Goal: Information Seeking & Learning: Learn about a topic

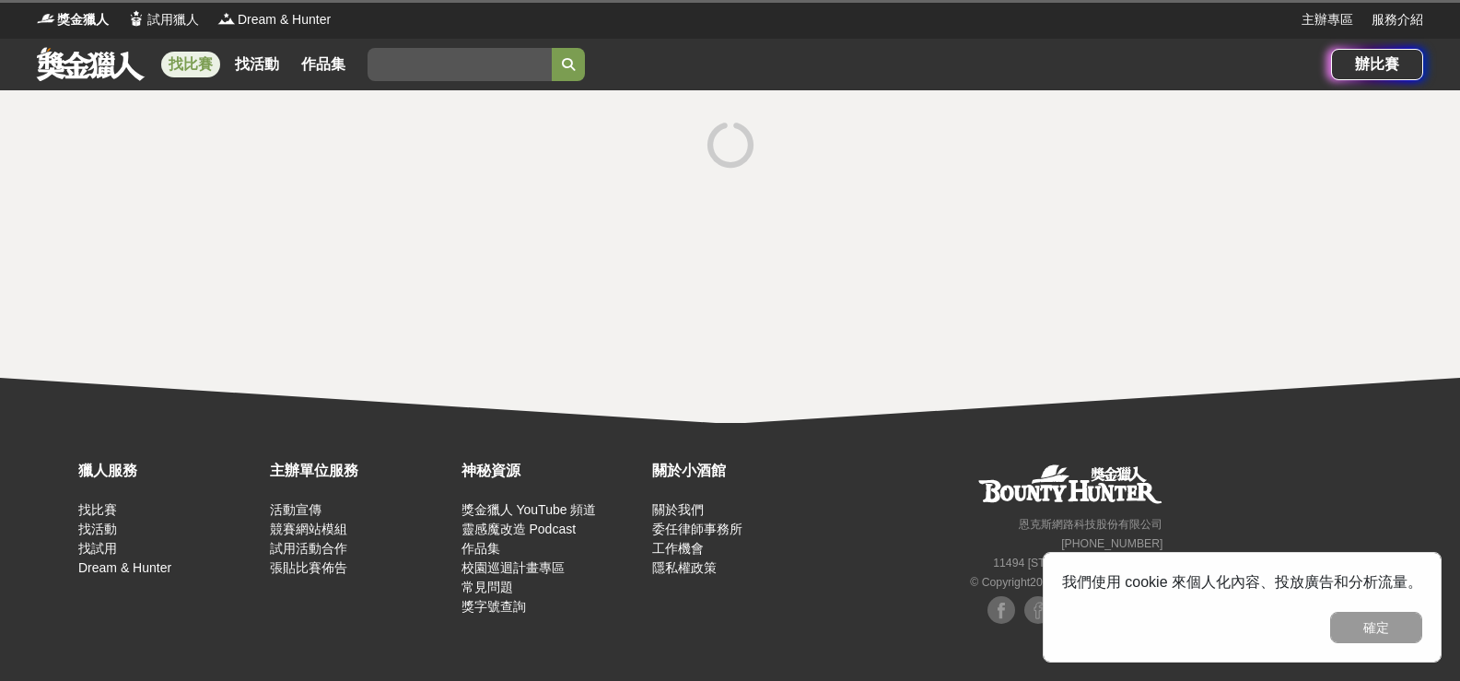
click at [62, 67] on link at bounding box center [90, 63] width 111 height 35
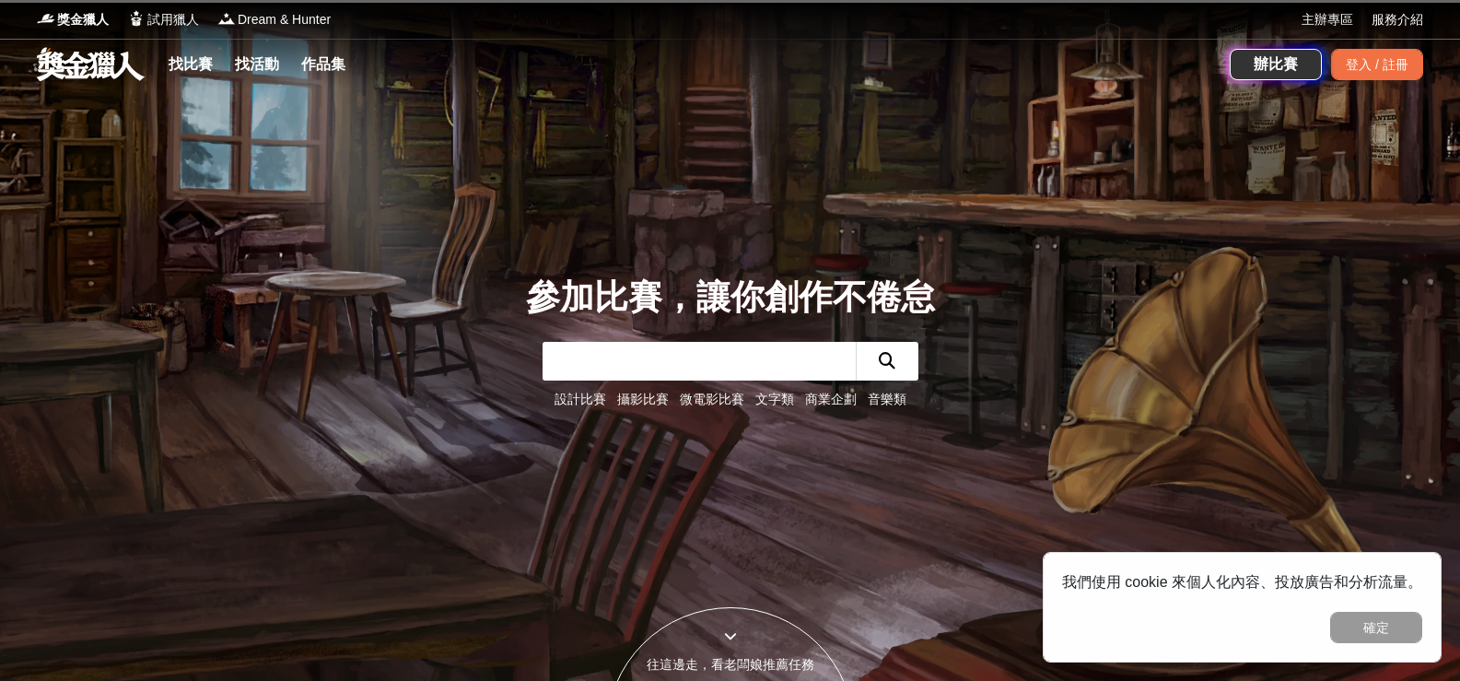
click at [64, 70] on link at bounding box center [90, 63] width 111 height 35
click at [206, 67] on link "找比賽" at bounding box center [190, 65] width 59 height 26
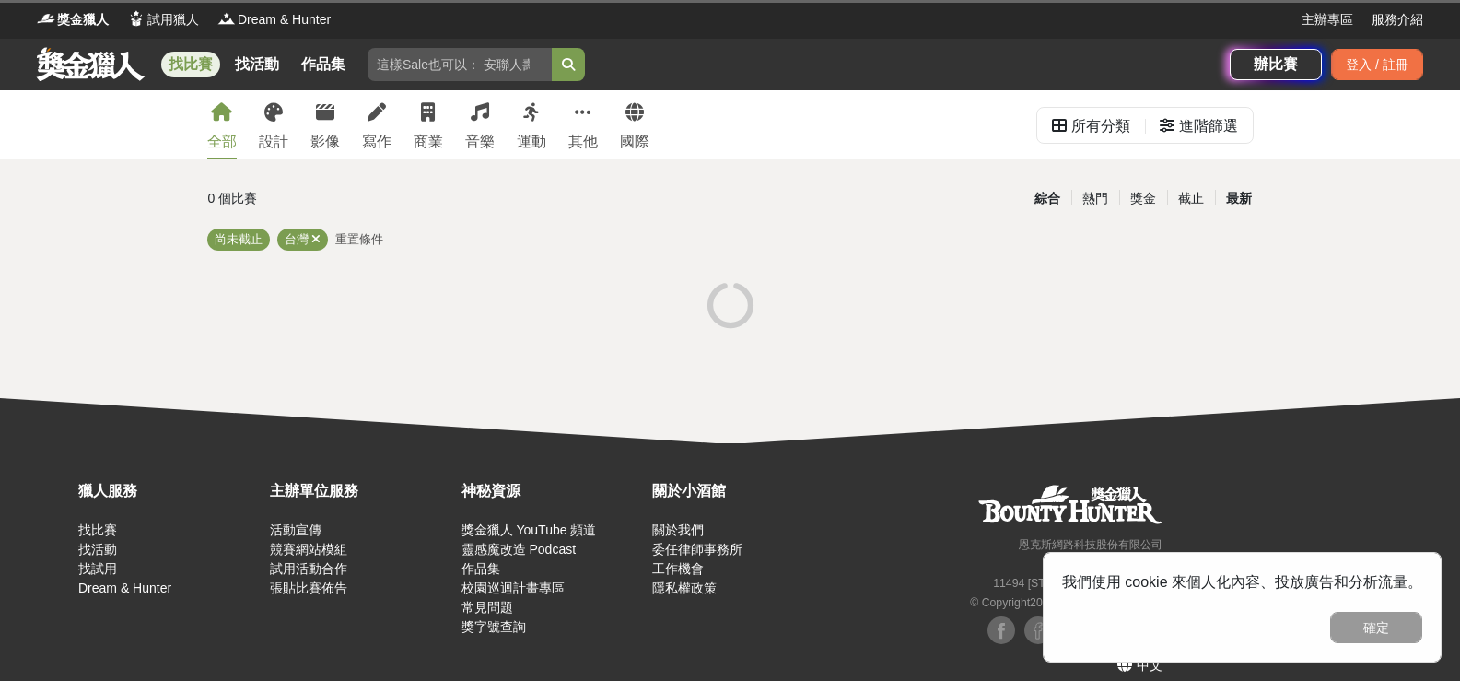
click at [1245, 197] on div "最新" at bounding box center [1239, 198] width 48 height 32
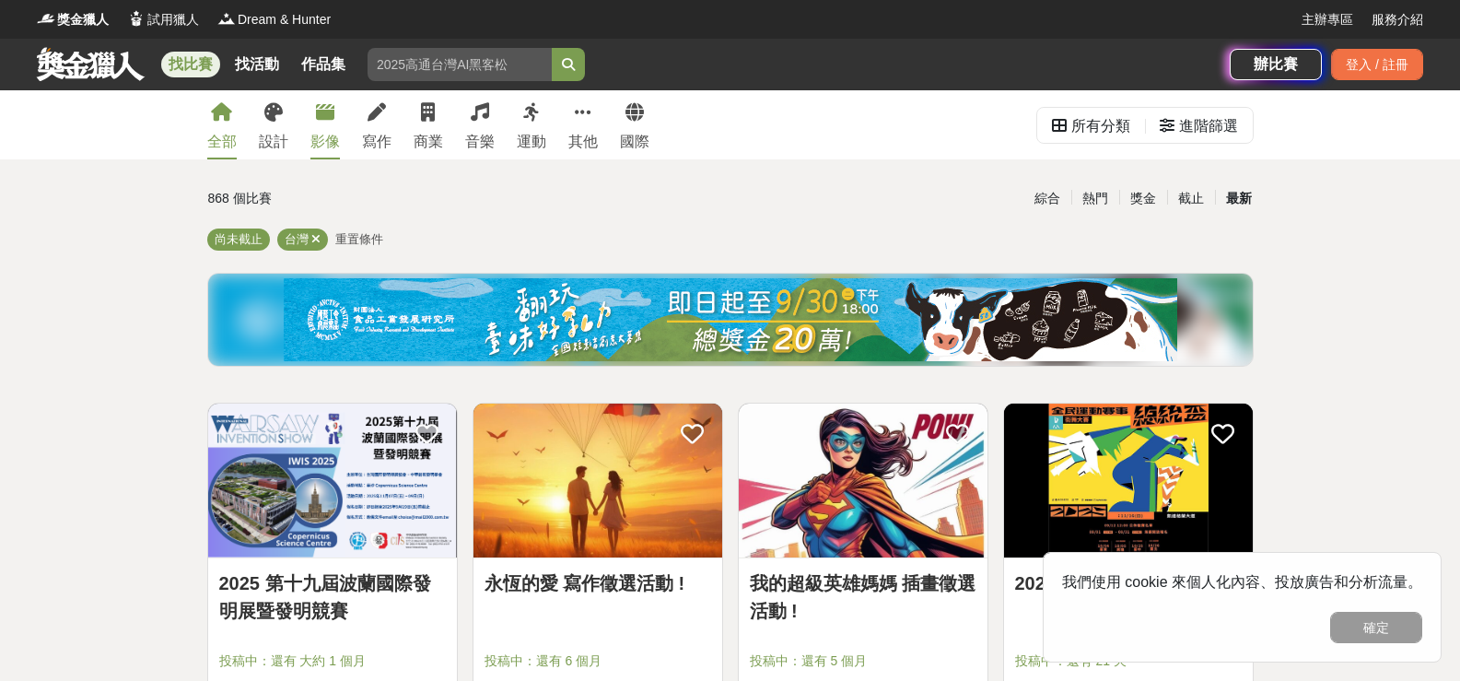
click at [323, 113] on icon at bounding box center [325, 112] width 18 height 18
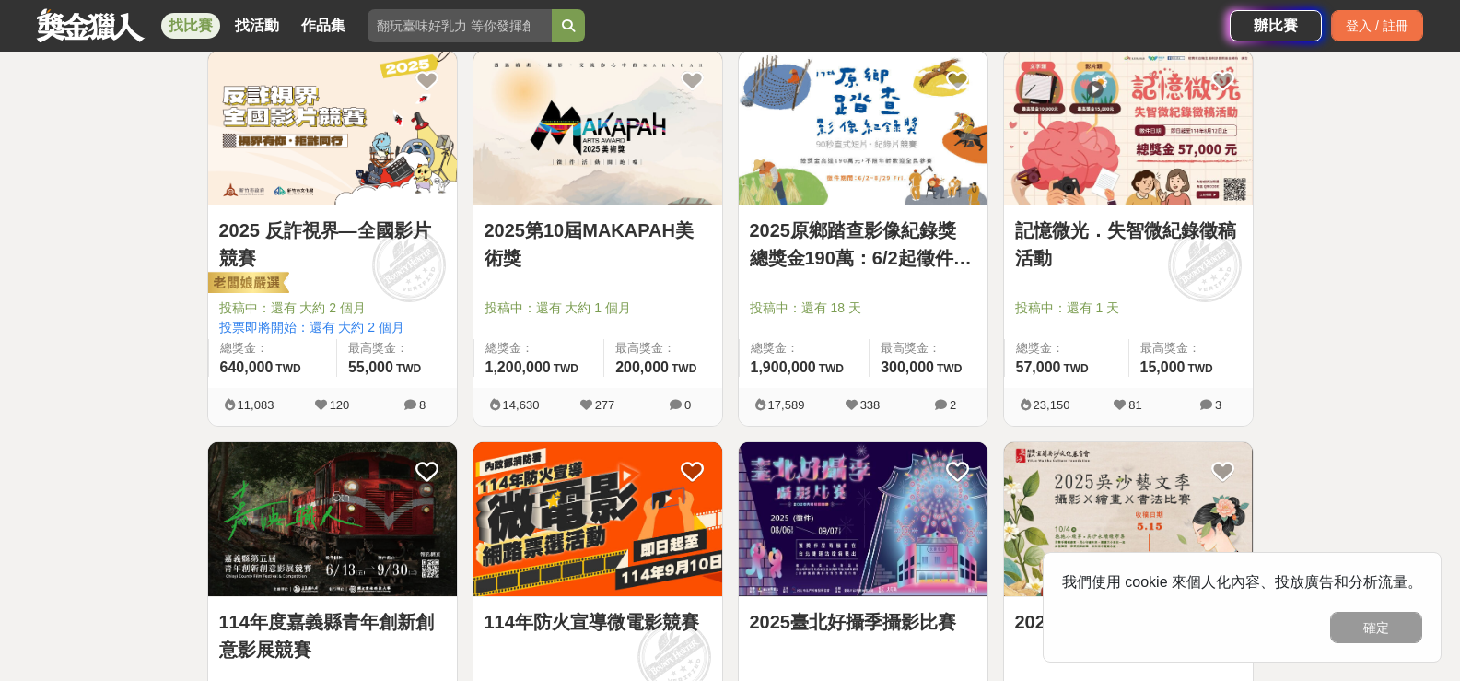
scroll to position [921, 0]
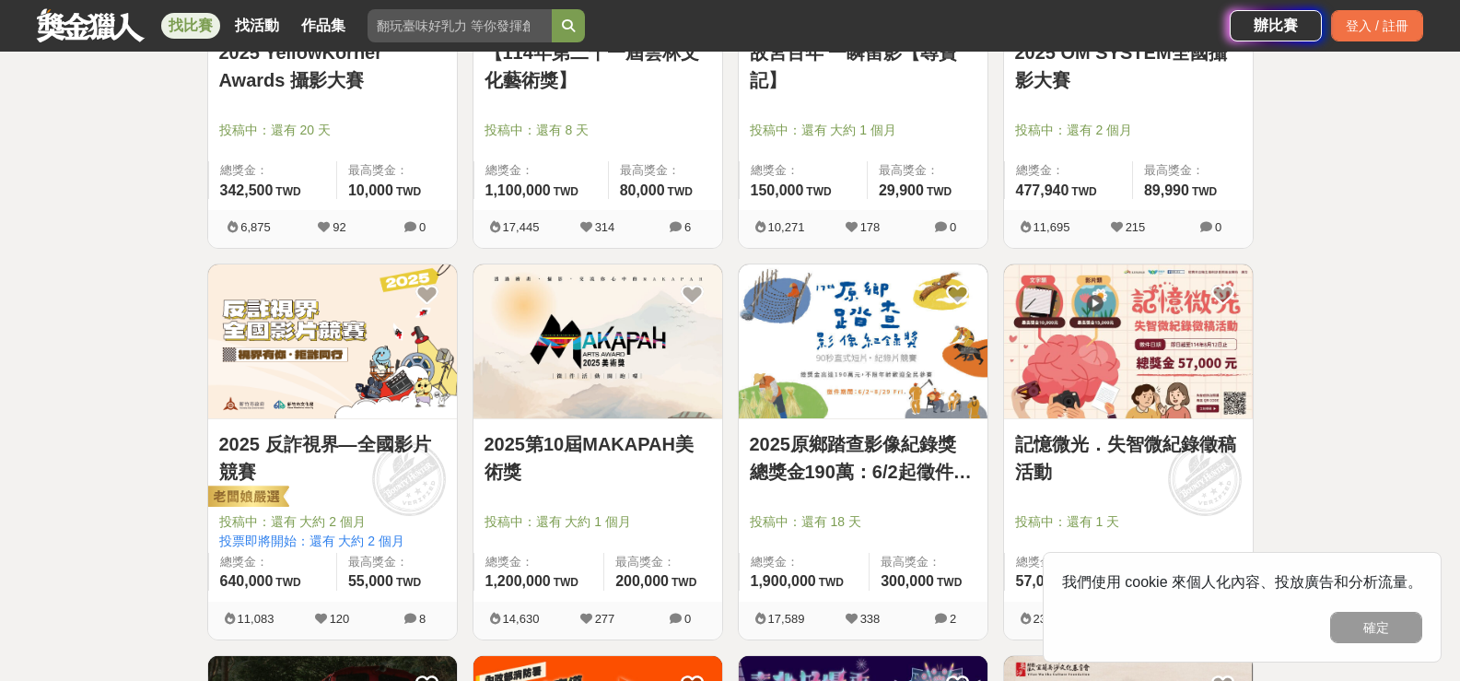
click at [1178, 305] on img at bounding box center [1128, 341] width 249 height 154
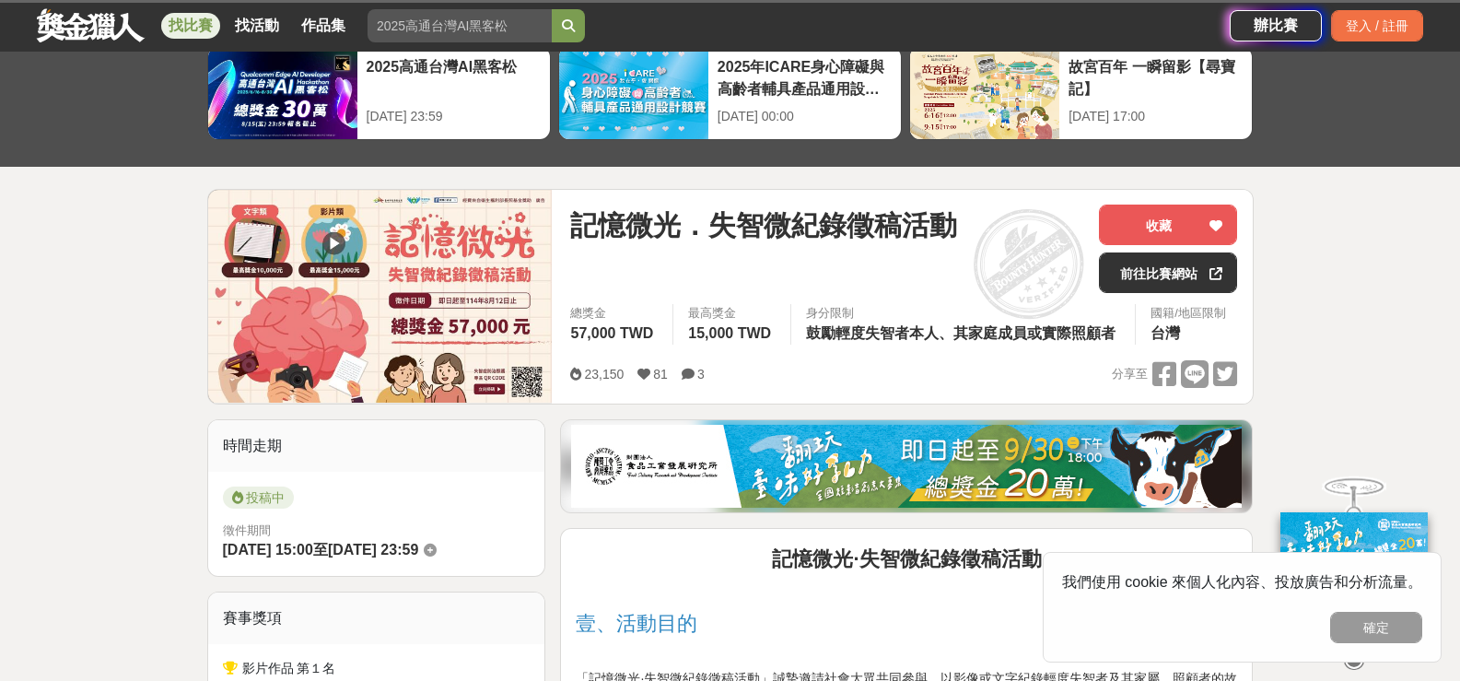
scroll to position [553, 0]
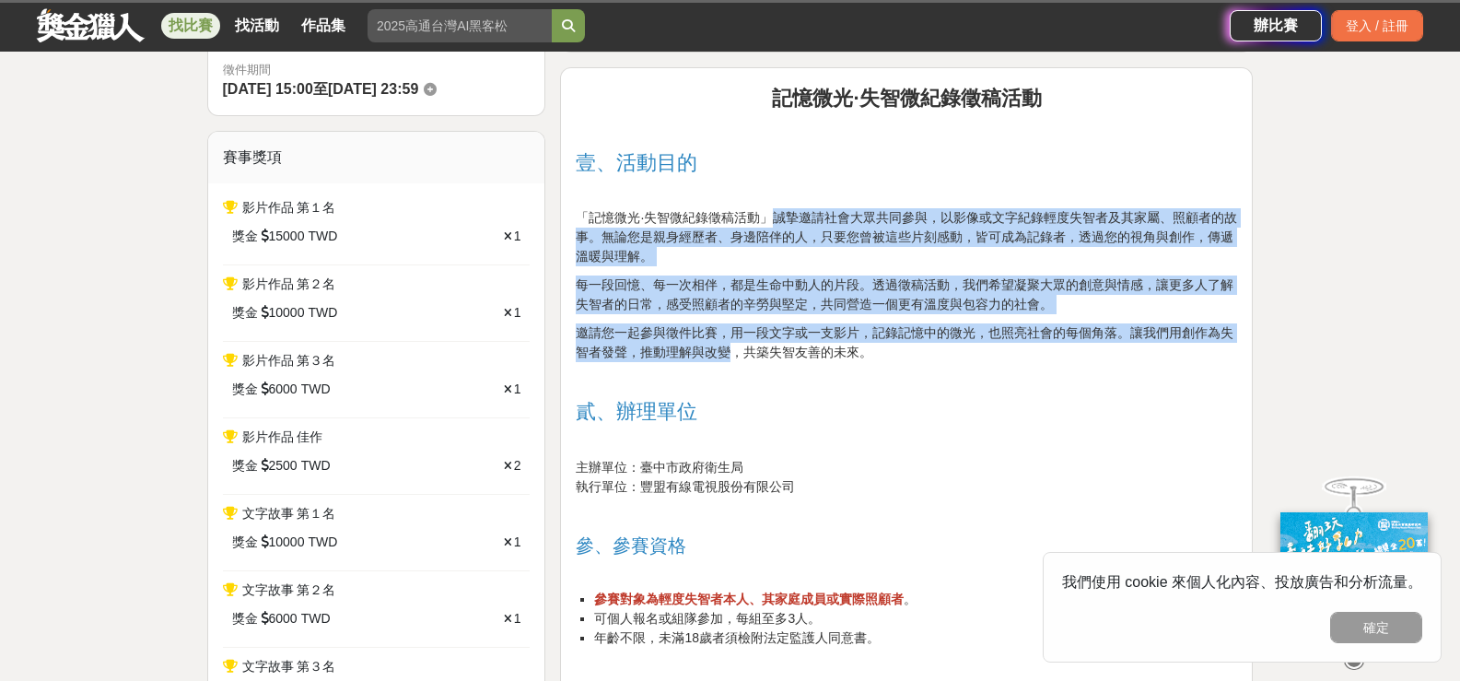
drag, startPoint x: 762, startPoint y: 226, endPoint x: 728, endPoint y: 349, distance: 128.1
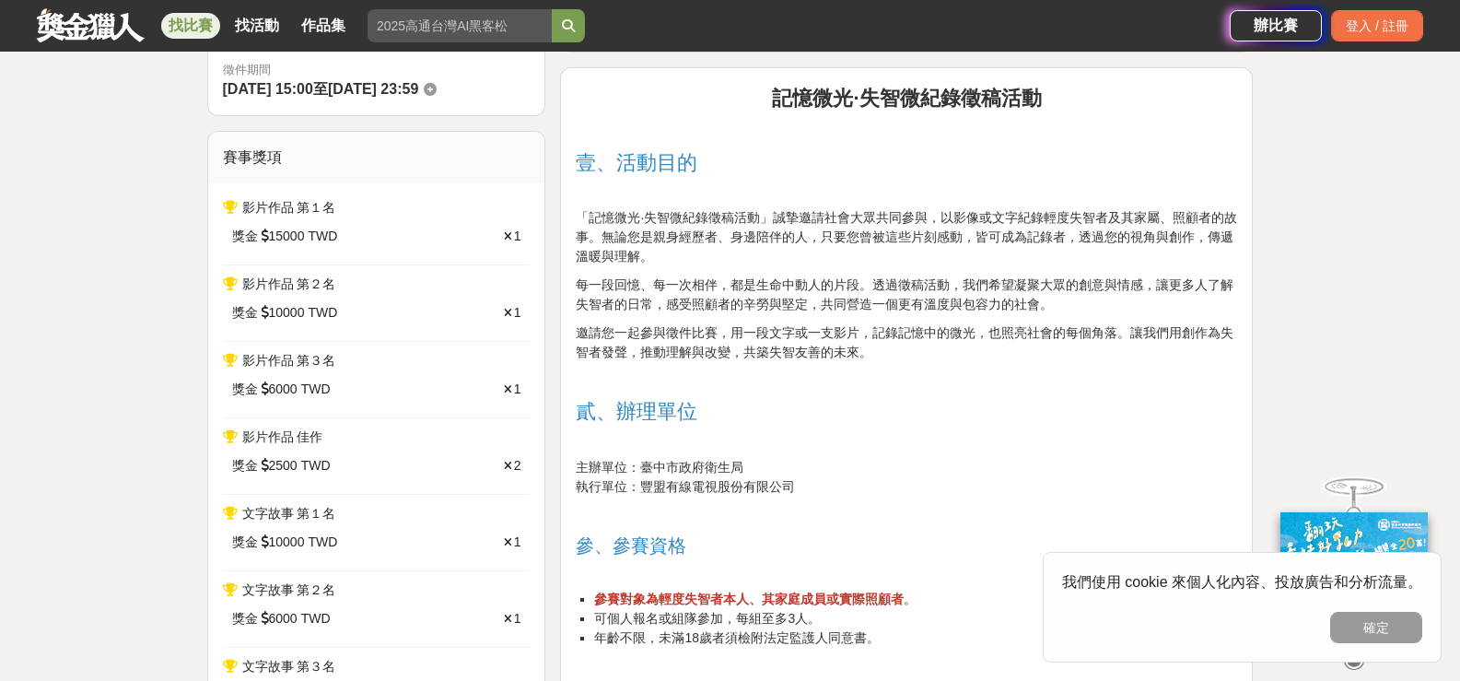
click at [865, 350] on span "邀請您一起參與徵件比賽，用一段文字或一支影片，記錄記憶中的微光，也照亮社會的每個角落。讓我們用創作為失智者發聲，推動理解與改變，共築失智友善的未來。" at bounding box center [905, 342] width 658 height 34
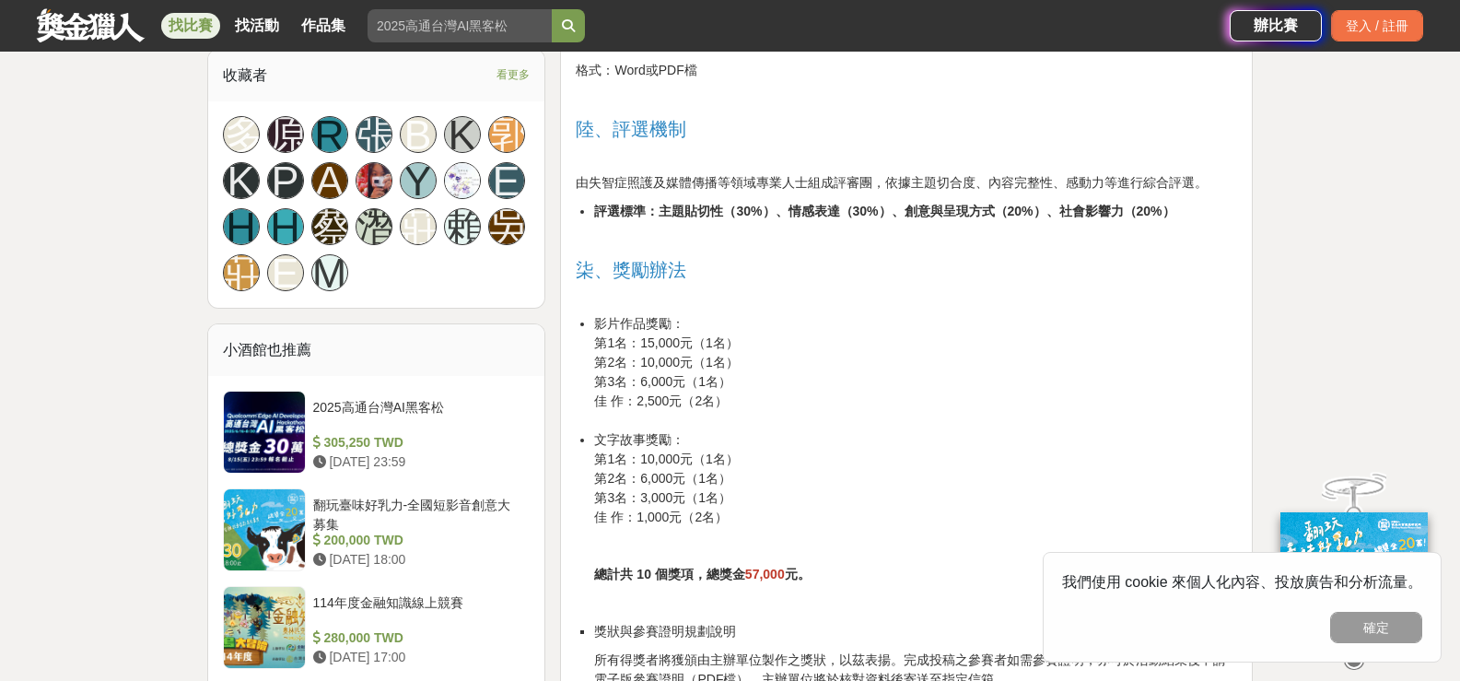
scroll to position [1935, 0]
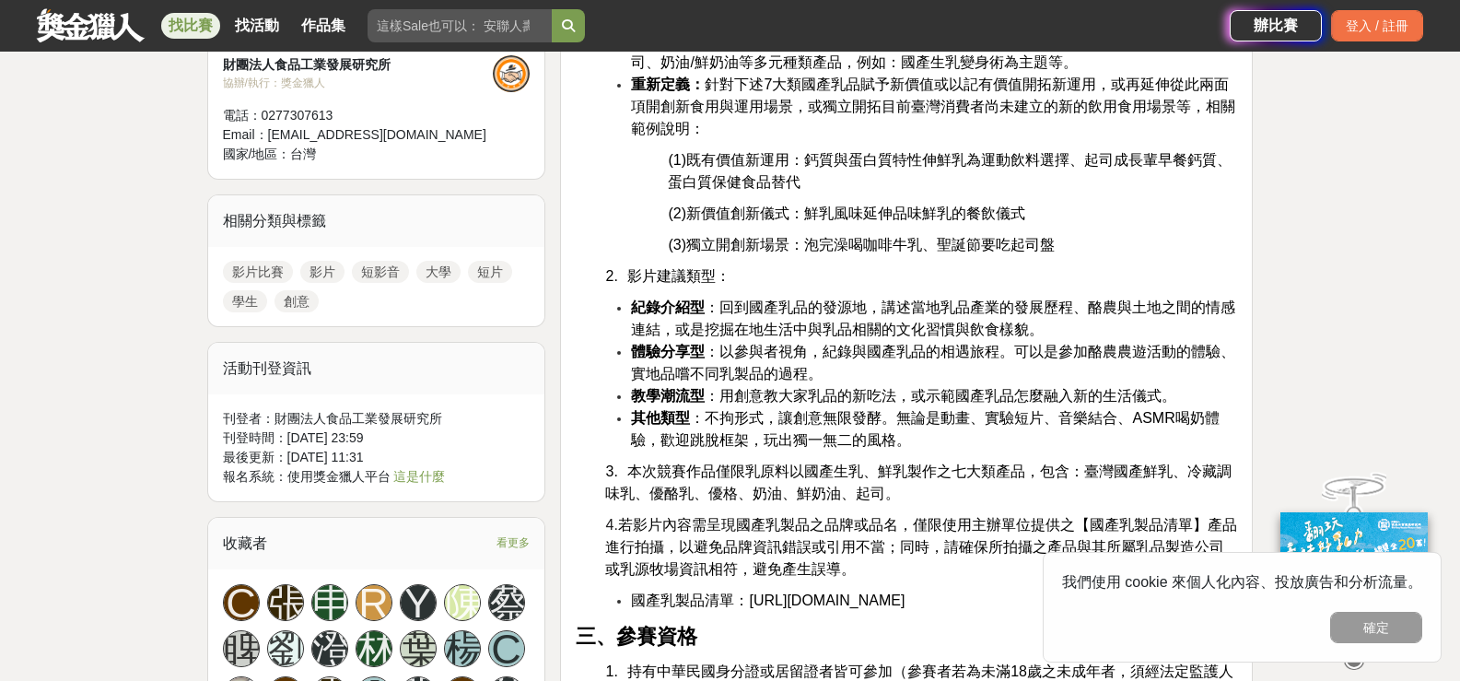
scroll to position [1198, 0]
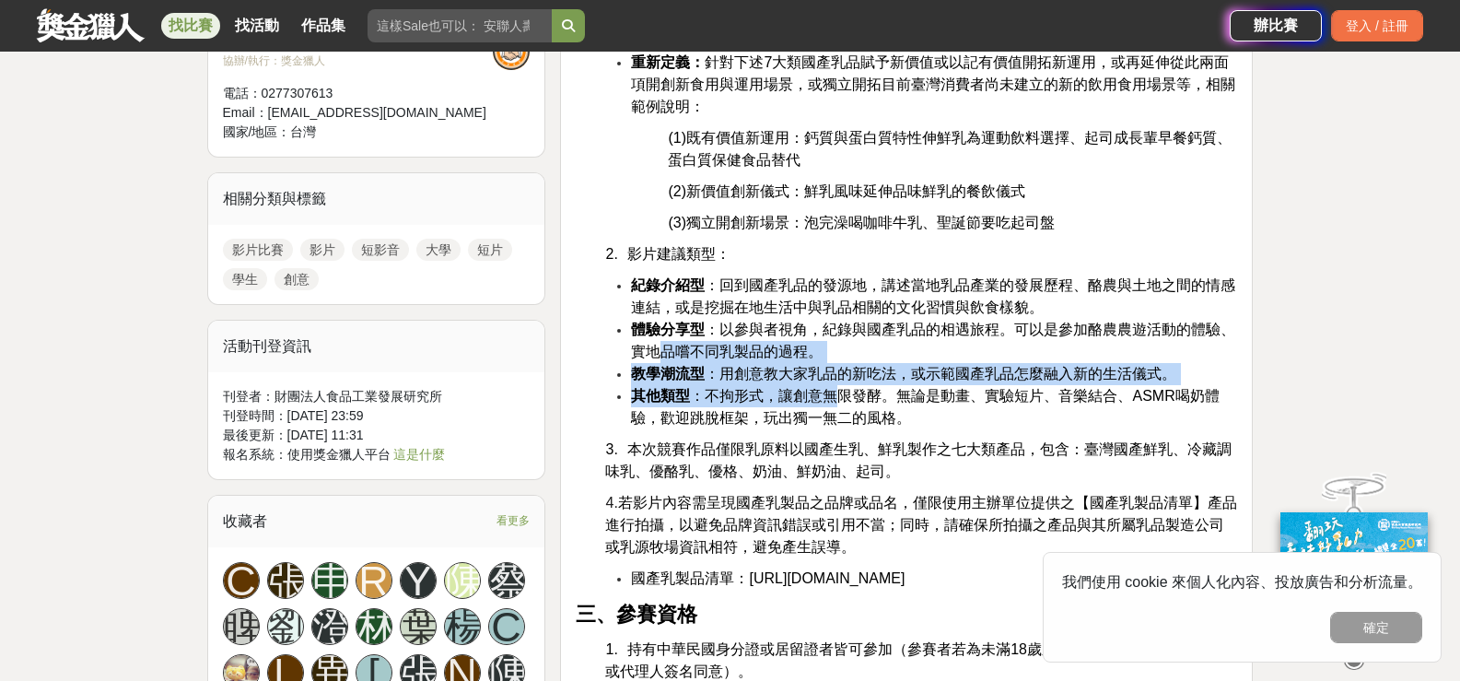
drag, startPoint x: 654, startPoint y: 343, endPoint x: 843, endPoint y: 387, distance: 194.0
click at [843, 387] on ul "紀錄介紹型 ：回到國產乳品的發源地，講述當地乳品產業的發展歷程、酪農與土地之間的情感連結，或是挖掘在地生活中與乳品相關的文化習慣與飲食樣貌。 體驗分享型 ：以…" at bounding box center [906, 352] width 661 height 155
click at [843, 388] on span "其他類型 ：不拘形式，讓創意無限發酵。無論是動畫、實驗短片、音樂結合、ASMR喝奶體驗，歡迎跳脫框架，玩出獨一無二的風格。" at bounding box center [925, 407] width 588 height 38
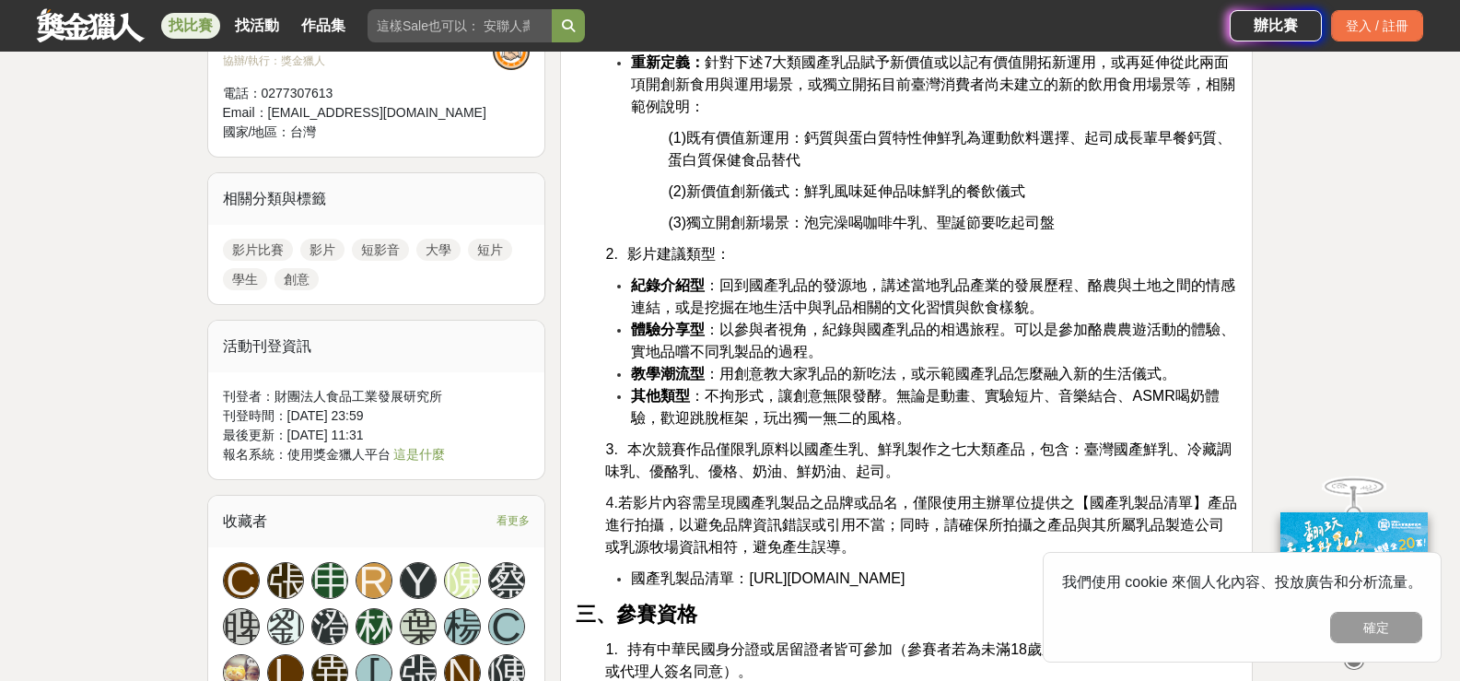
drag, startPoint x: 672, startPoint y: 387, endPoint x: 927, endPoint y: 552, distance: 303.0
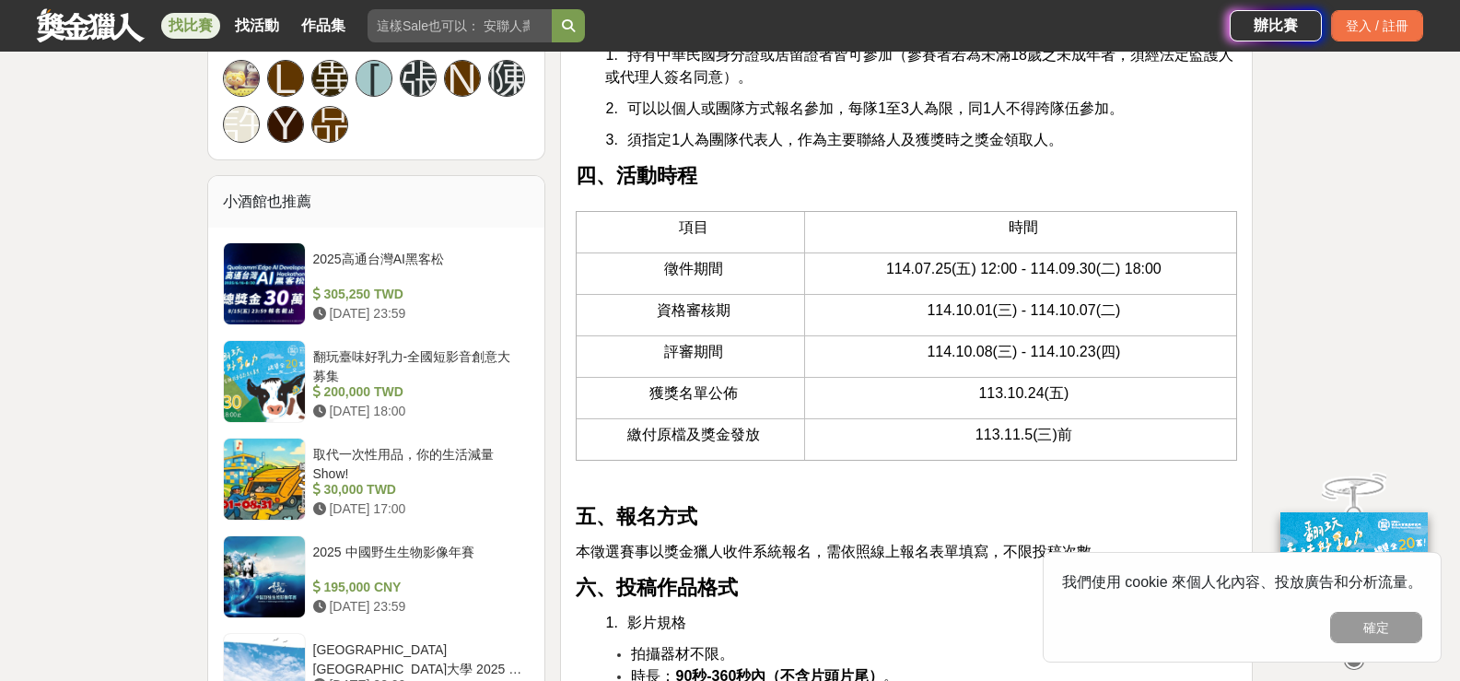
scroll to position [1842, 0]
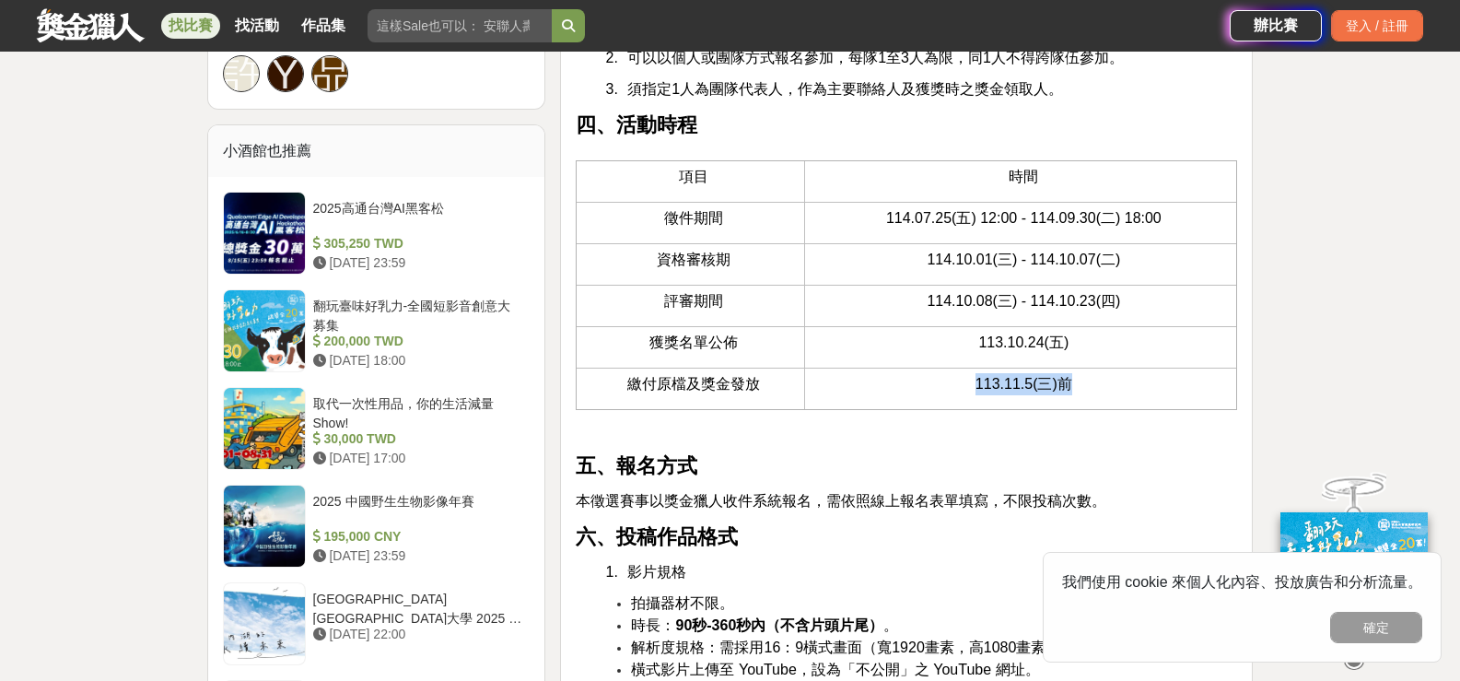
drag, startPoint x: 952, startPoint y: 403, endPoint x: 1069, endPoint y: 415, distance: 117.7
click at [1069, 395] on p "113.11.5(三)前" at bounding box center [1023, 384] width 407 height 22
click at [1057, 415] on div at bounding box center [1057, 415] width 0 height 0
click at [1096, 395] on p "113.11.5(三)前" at bounding box center [1023, 384] width 407 height 22
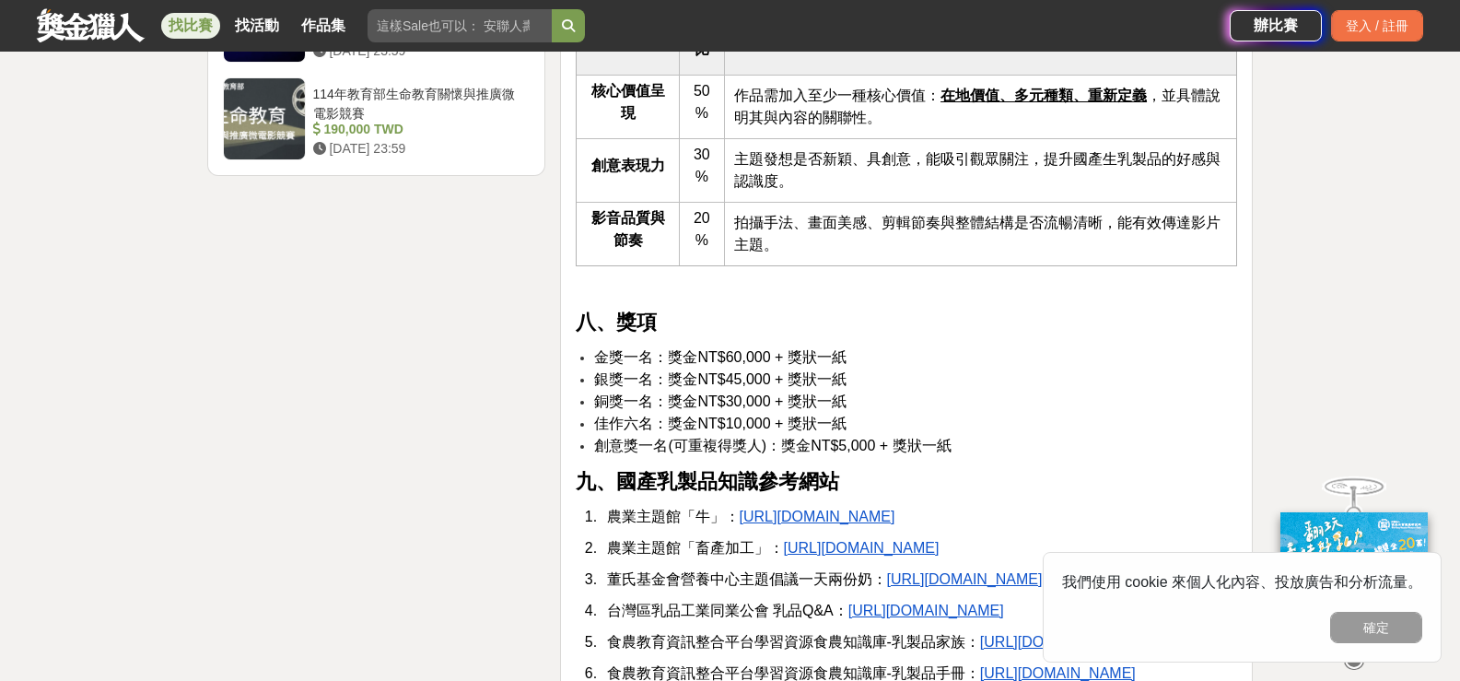
scroll to position [3316, 0]
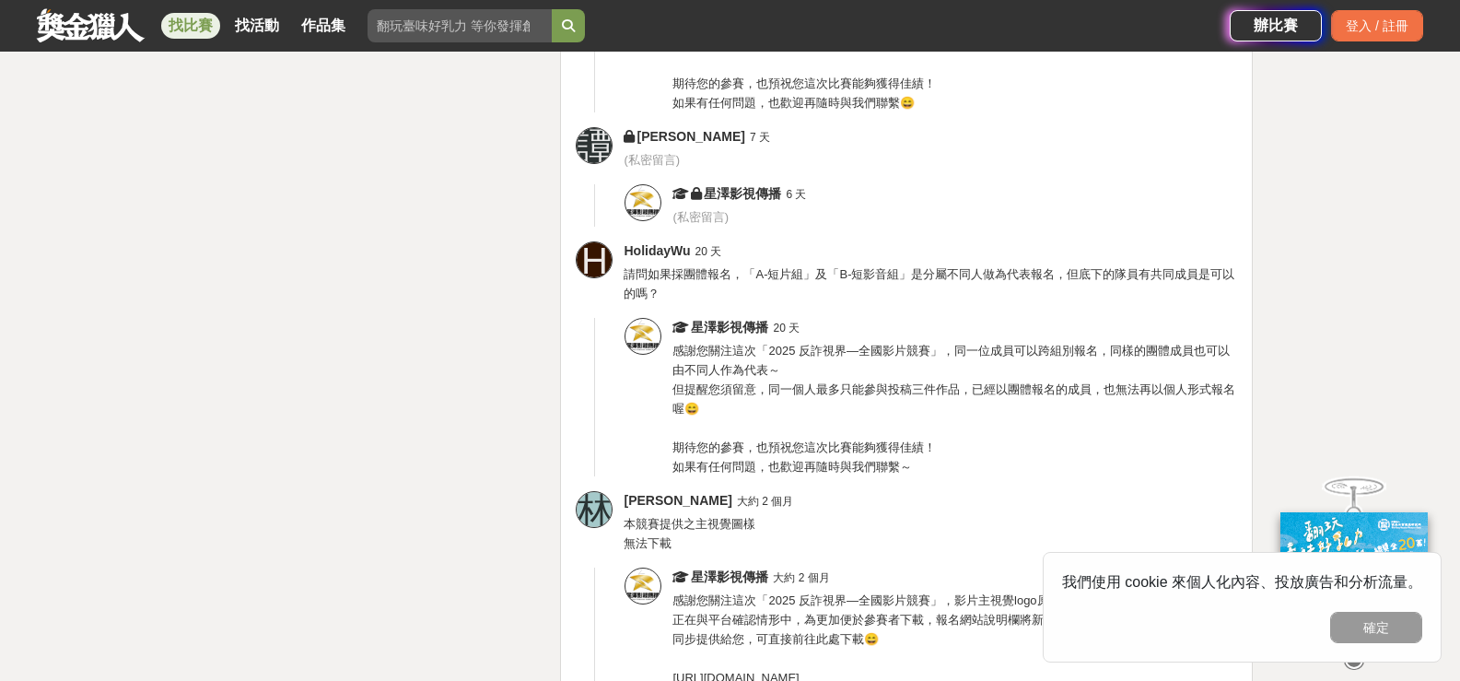
scroll to position [6172, 0]
